Goal: Understand process/instructions

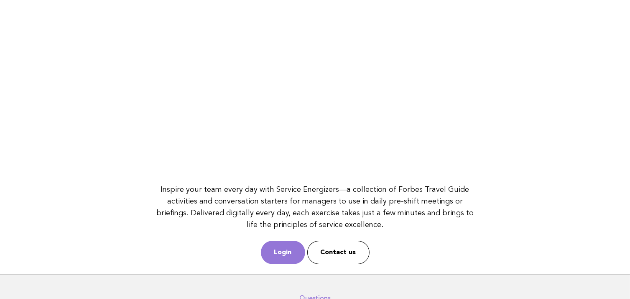
scroll to position [115, 0]
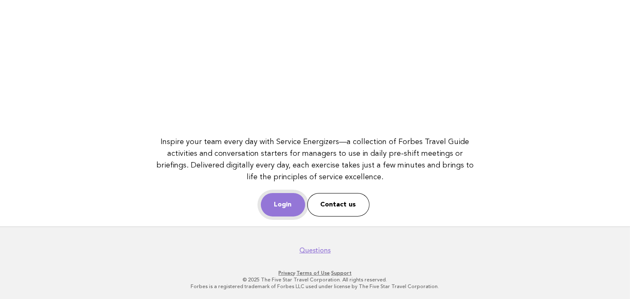
click at [273, 201] on link "Login" at bounding box center [283, 204] width 44 height 23
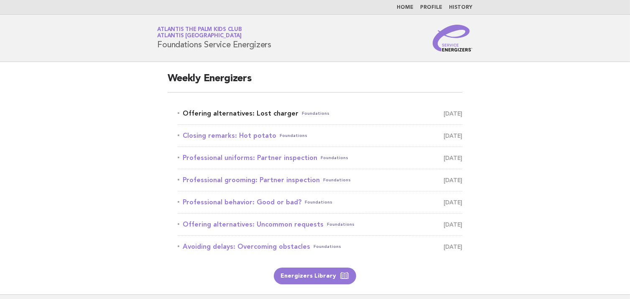
click at [238, 112] on link "Offering alternatives: Lost charger Foundations [DATE]" at bounding box center [320, 113] width 285 height 12
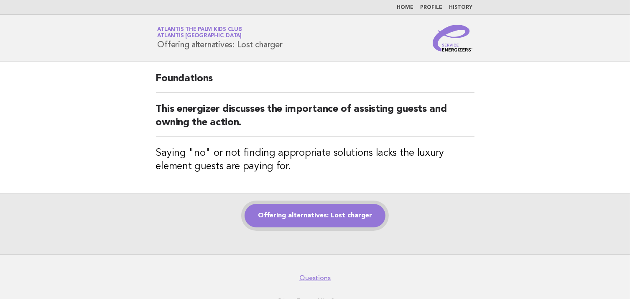
click at [330, 205] on link "Offering alternatives: Lost charger" at bounding box center [315, 215] width 141 height 23
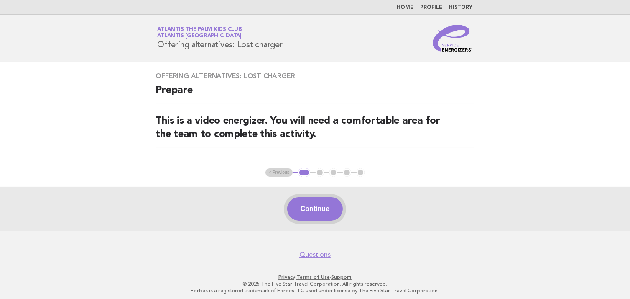
click at [327, 213] on button "Continue" at bounding box center [315, 208] width 56 height 23
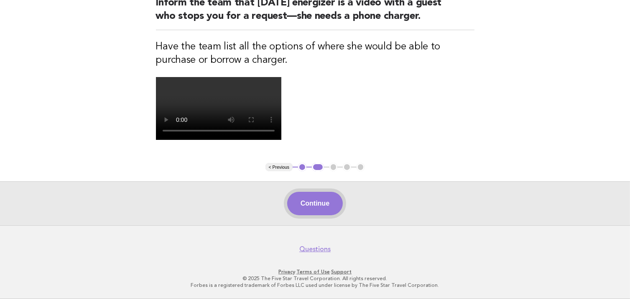
click at [309, 202] on button "Continue" at bounding box center [315, 203] width 56 height 23
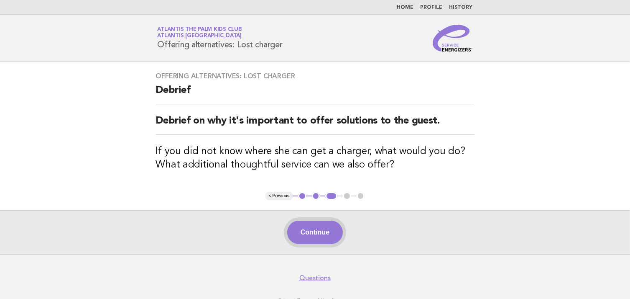
click at [330, 236] on button "Continue" at bounding box center [315, 231] width 56 height 23
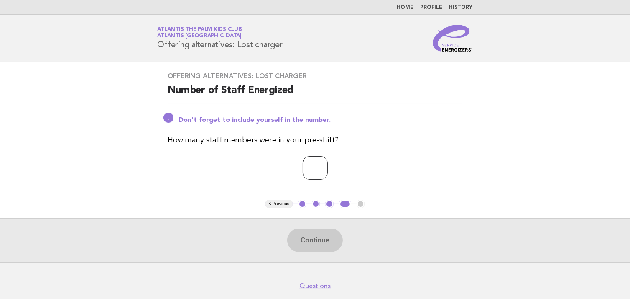
click at [305, 164] on input "number" at bounding box center [315, 167] width 25 height 23
type input "*"
click at [312, 240] on button "Continue" at bounding box center [315, 239] width 56 height 23
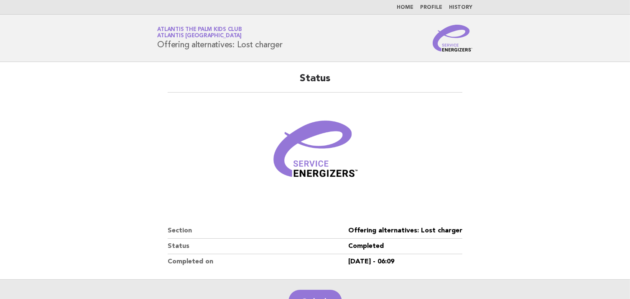
click at [565, 46] on header "Service Energizers Atlantis The Palm Kids Club Atlantis Dubai Offering alternat…" at bounding box center [315, 38] width 630 height 47
